Goal: Find contact information: Find contact information

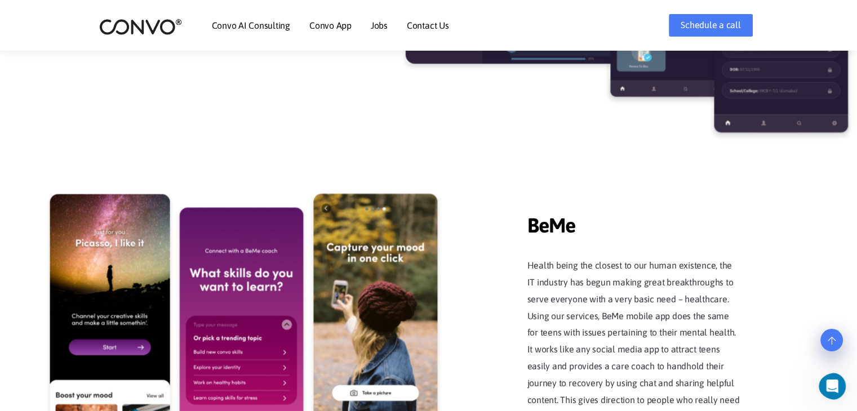
scroll to position [2053, 0]
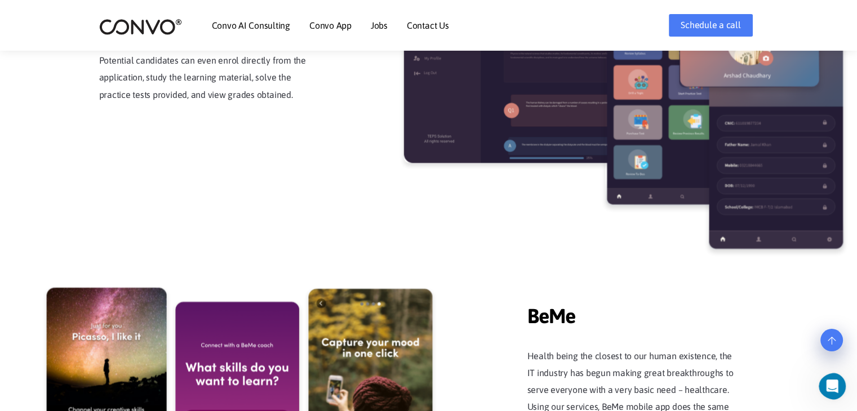
click at [419, 27] on link "Contact Us" at bounding box center [428, 25] width 42 height 9
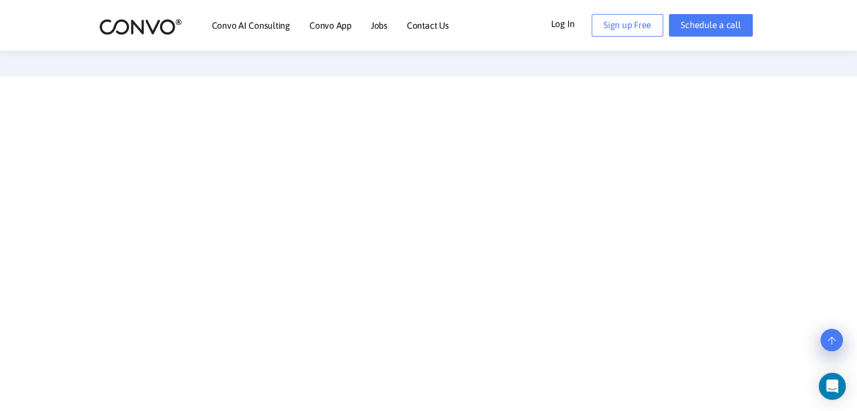
scroll to position [732, 0]
